Goal: Navigation & Orientation: Find specific page/section

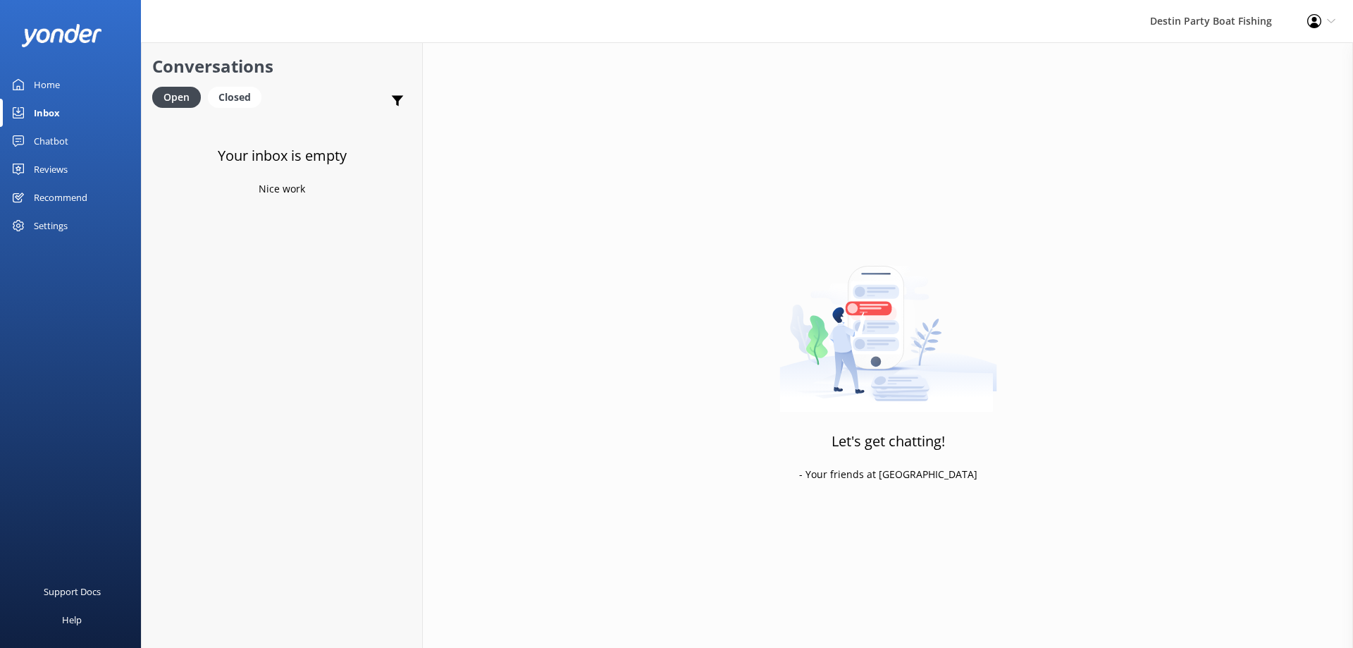
click at [42, 183] on div "Reviews" at bounding box center [51, 169] width 34 height 28
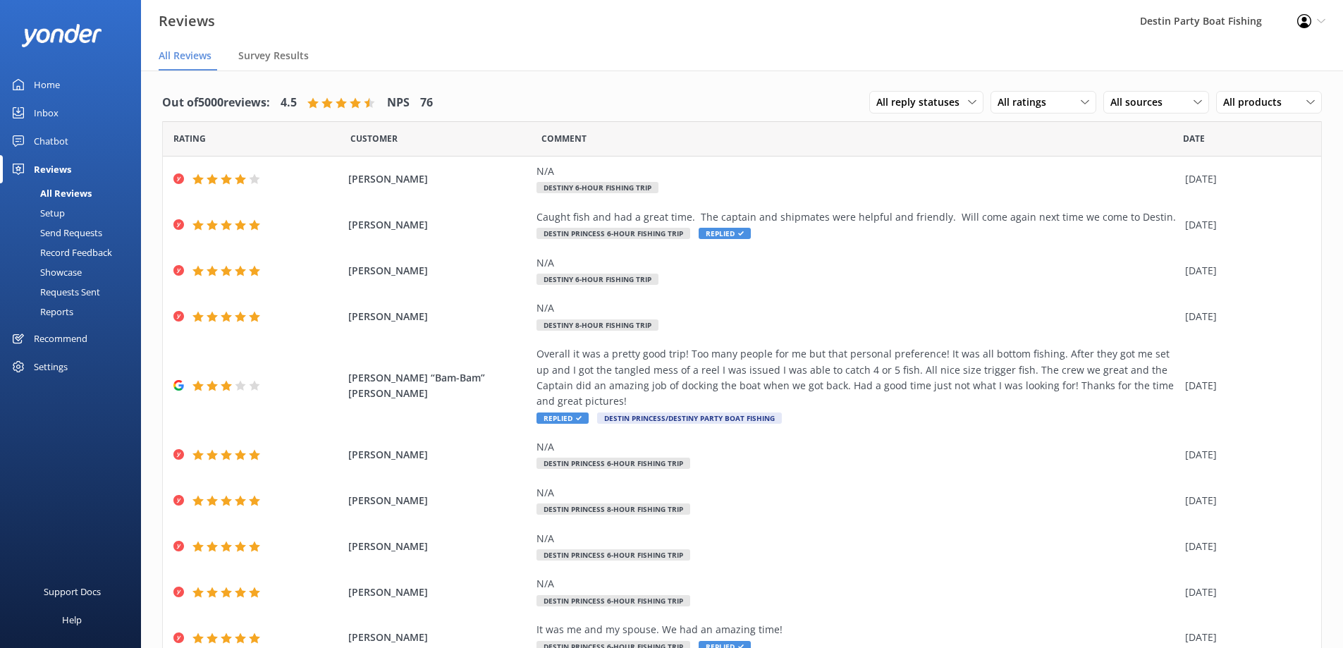
click at [52, 116] on div "Inbox" at bounding box center [46, 113] width 25 height 28
